Goal: Information Seeking & Learning: Learn about a topic

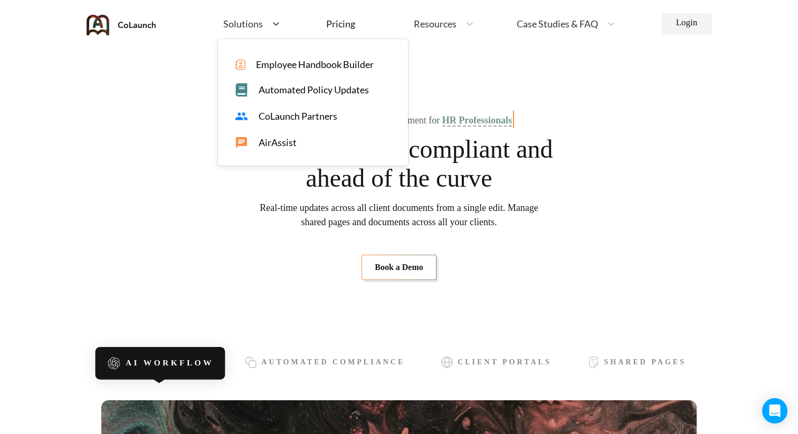
click at [271, 66] on span "Employee Handbook Builder" at bounding box center [315, 64] width 118 height 11
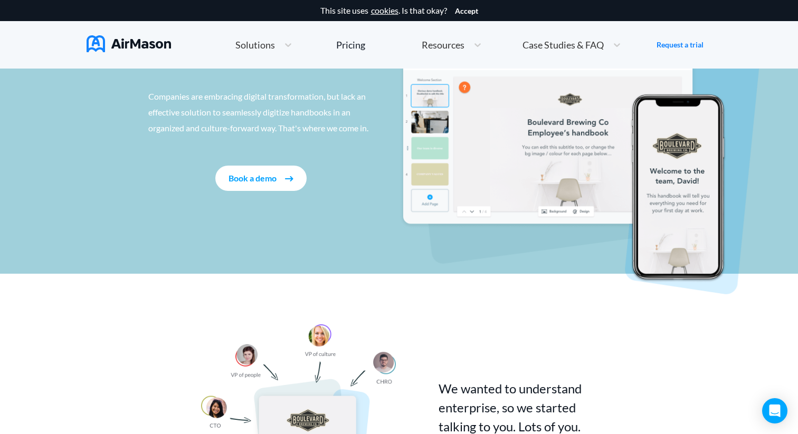
scroll to position [97, 0]
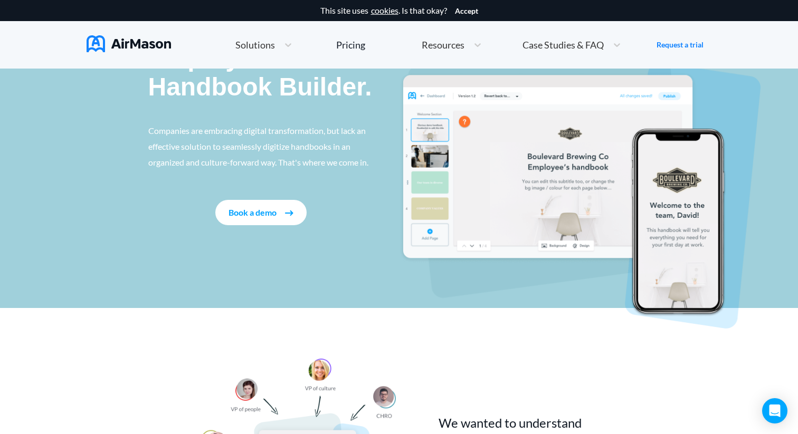
click at [280, 222] on button "Book a demo" at bounding box center [260, 212] width 91 height 25
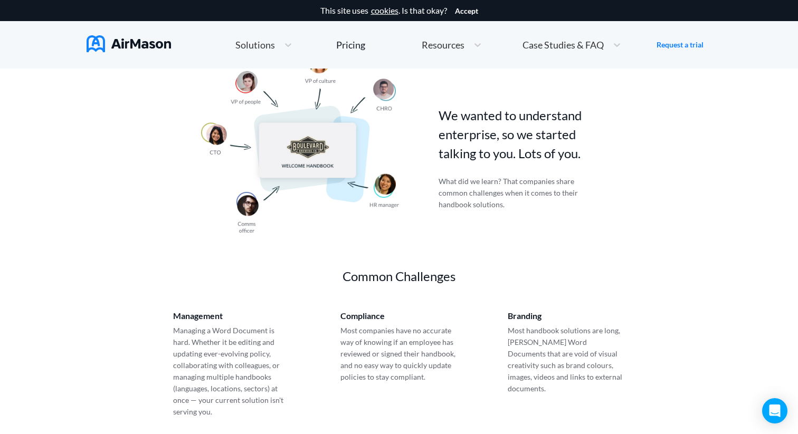
scroll to position [406, 0]
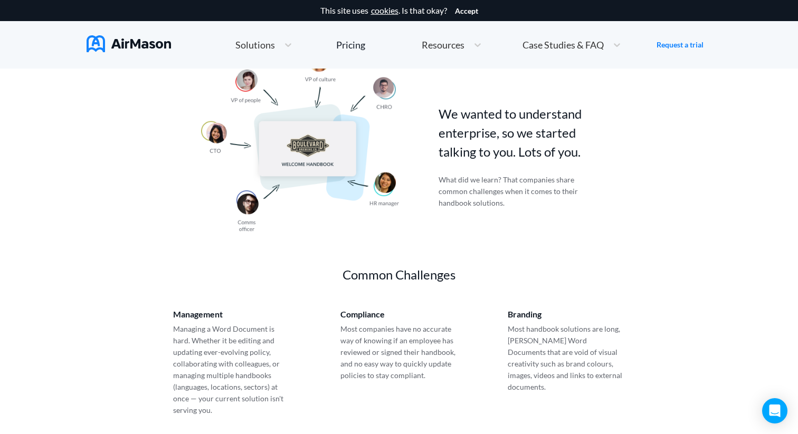
click at [463, 49] on span "Resources" at bounding box center [443, 44] width 43 height 9
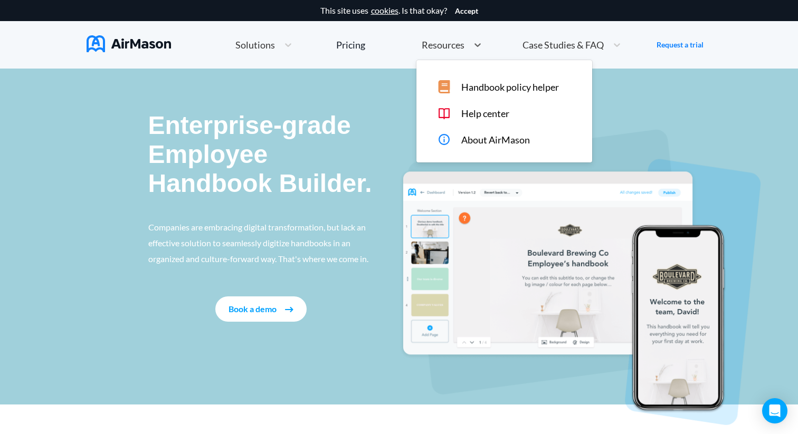
click at [595, 49] on span "Case Studies & FAQ" at bounding box center [562, 44] width 81 height 9
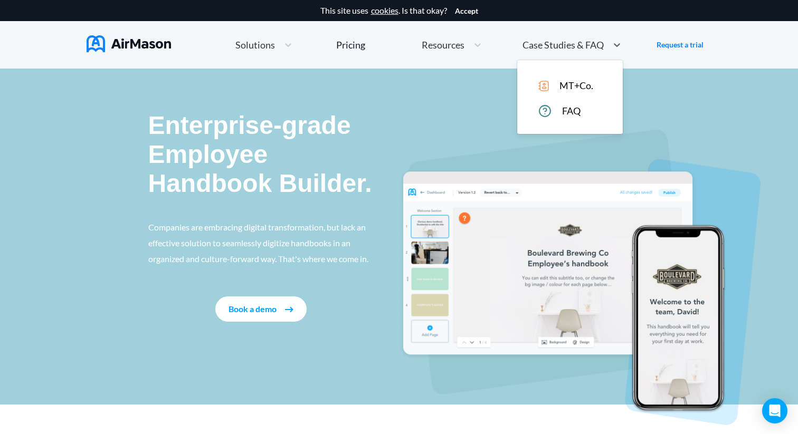
click at [138, 42] on img at bounding box center [129, 43] width 84 height 17
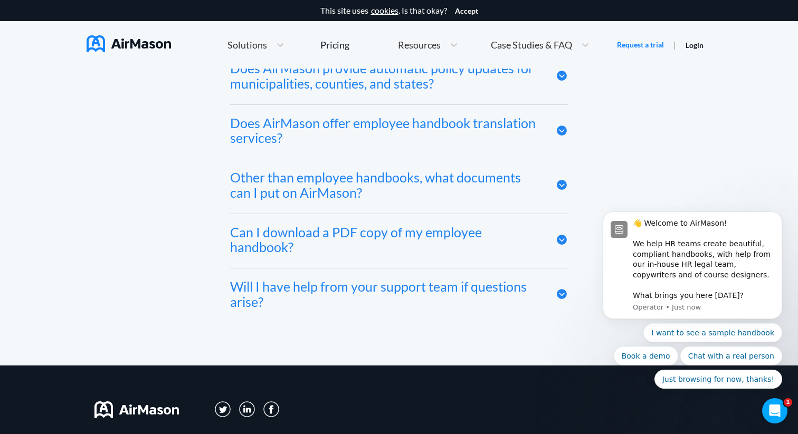
scroll to position [5425, 0]
